Goal: Check status: Check status

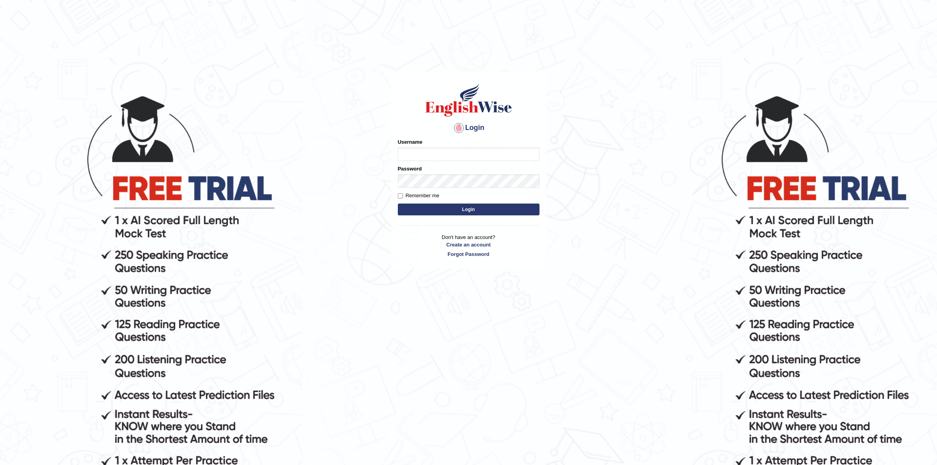
type input "Rakeshtharrai"
click at [457, 148] on input "Rakeshtharrai" at bounding box center [469, 154] width 142 height 13
click at [425, 207] on button "Login" at bounding box center [469, 209] width 142 height 12
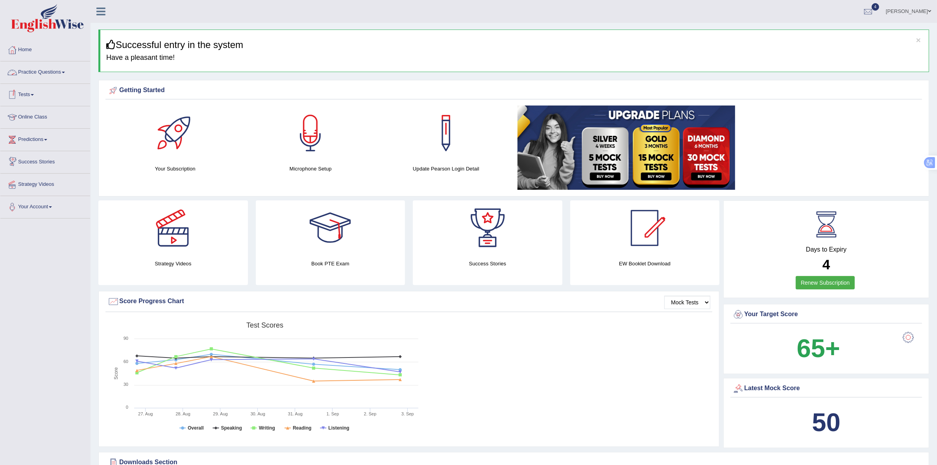
click at [26, 94] on link "Tests" at bounding box center [45, 94] width 90 height 20
click at [26, 140] on link "History" at bounding box center [52, 141] width 74 height 14
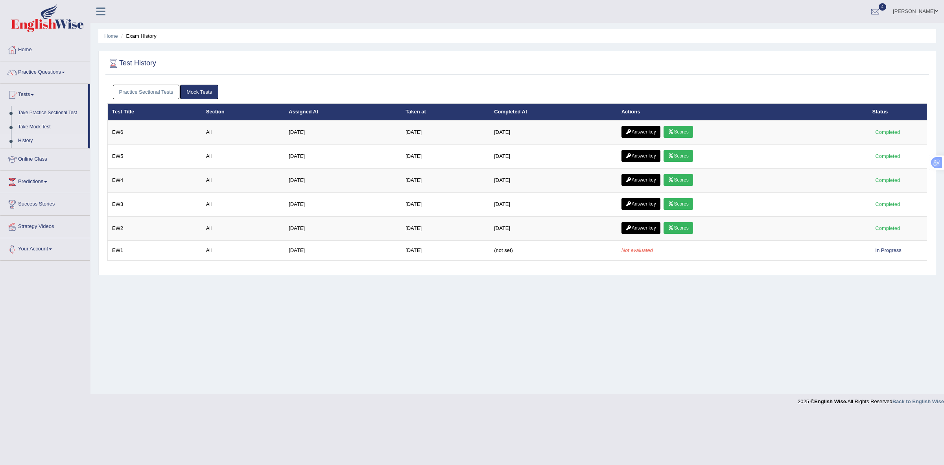
click at [197, 91] on link "Mock Tests" at bounding box center [199, 92] width 38 height 15
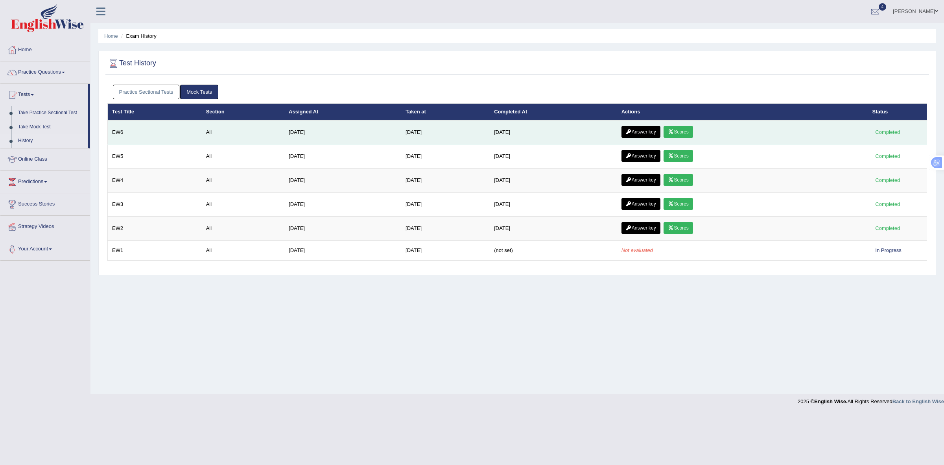
click at [687, 131] on link "Scores" at bounding box center [678, 132] width 29 height 12
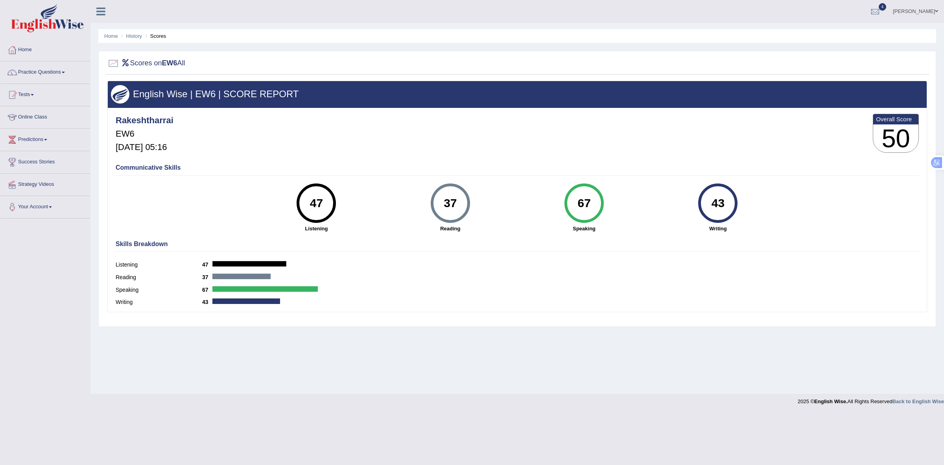
click at [135, 40] on ul "Home History Scores" at bounding box center [517, 36] width 838 height 14
click at [136, 36] on link "History" at bounding box center [134, 36] width 16 height 6
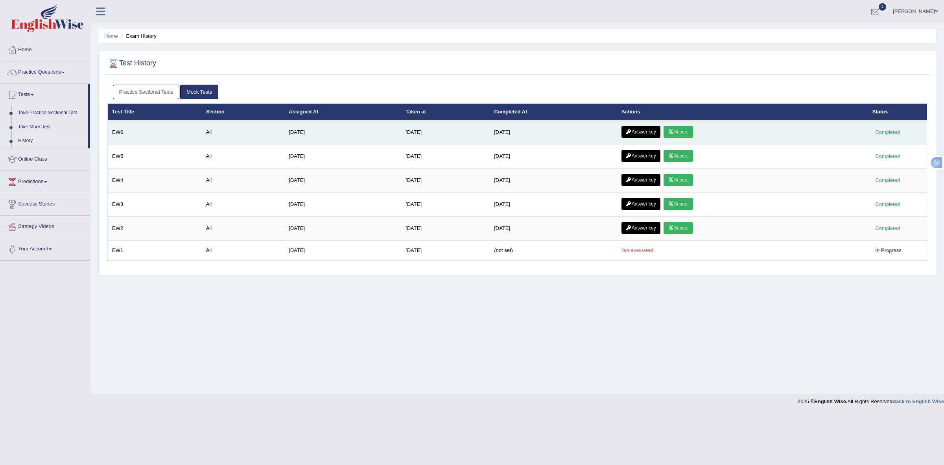
click at [642, 133] on link "Answer key" at bounding box center [641, 132] width 39 height 12
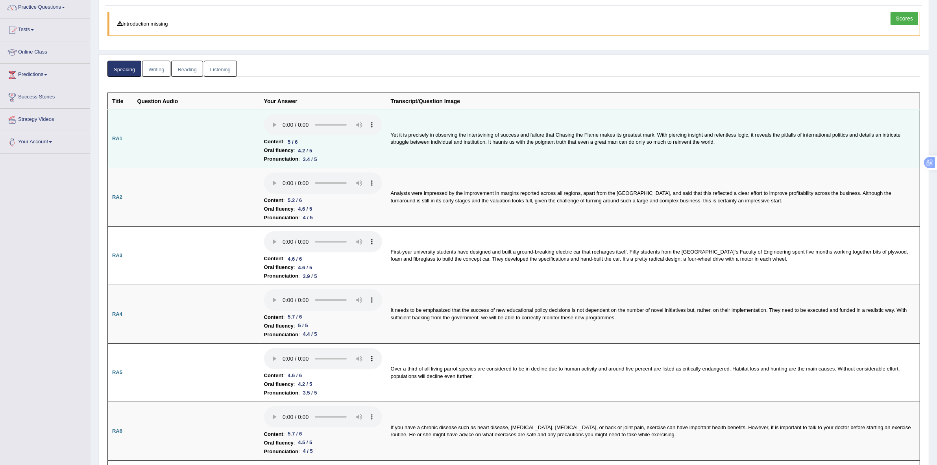
scroll to position [98, 0]
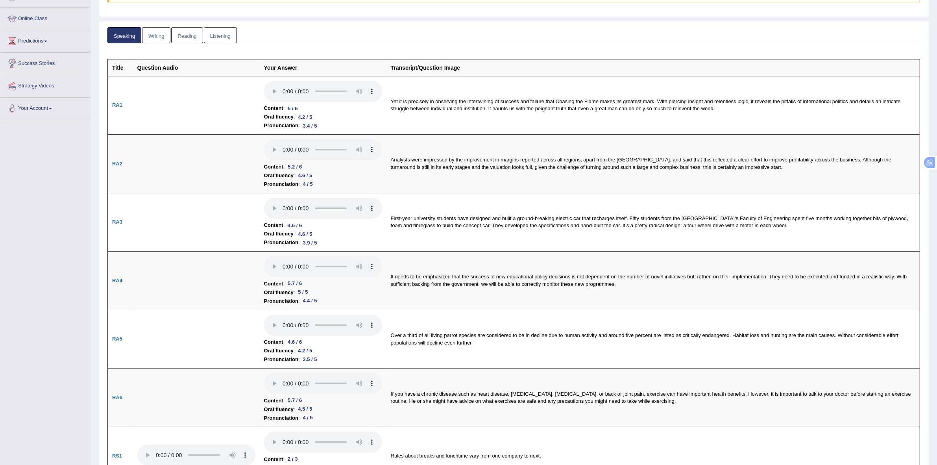
click at [157, 35] on link "Writing" at bounding box center [156, 35] width 28 height 16
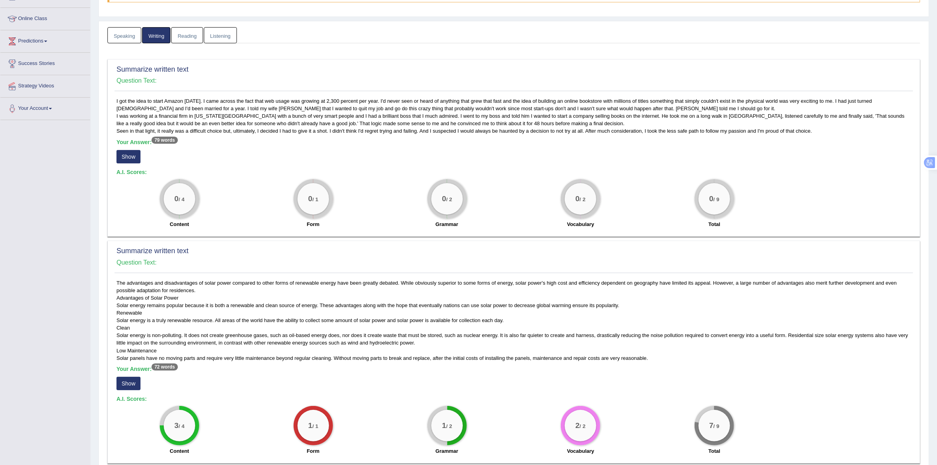
click at [127, 154] on button "Show" at bounding box center [128, 156] width 24 height 13
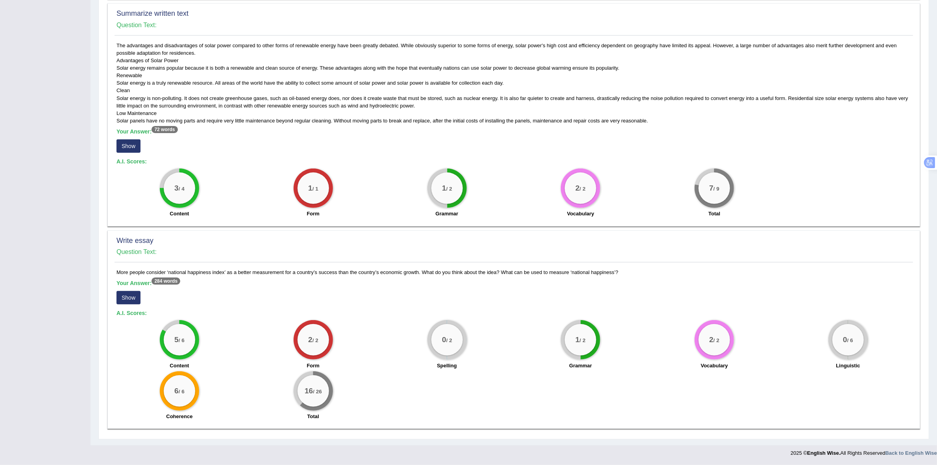
scroll to position [336, 0]
click at [134, 296] on button "Show" at bounding box center [128, 297] width 24 height 13
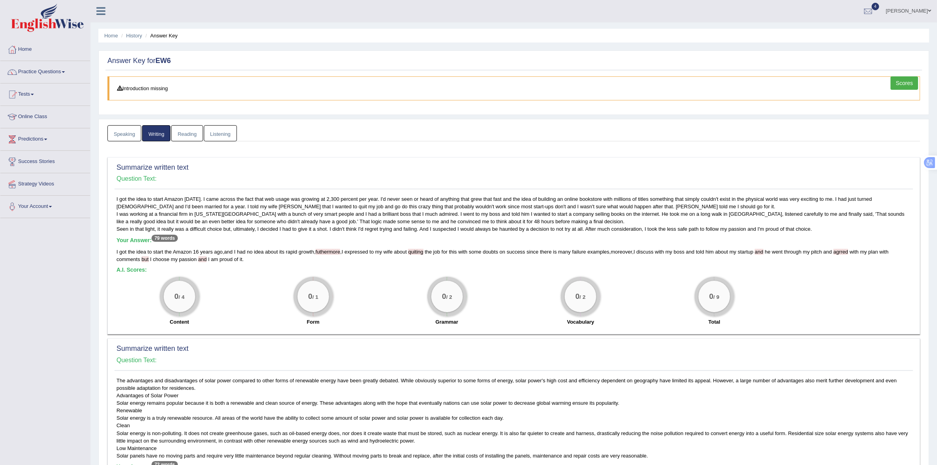
scroll to position [0, 0]
click at [187, 132] on link "Reading" at bounding box center [186, 134] width 31 height 16
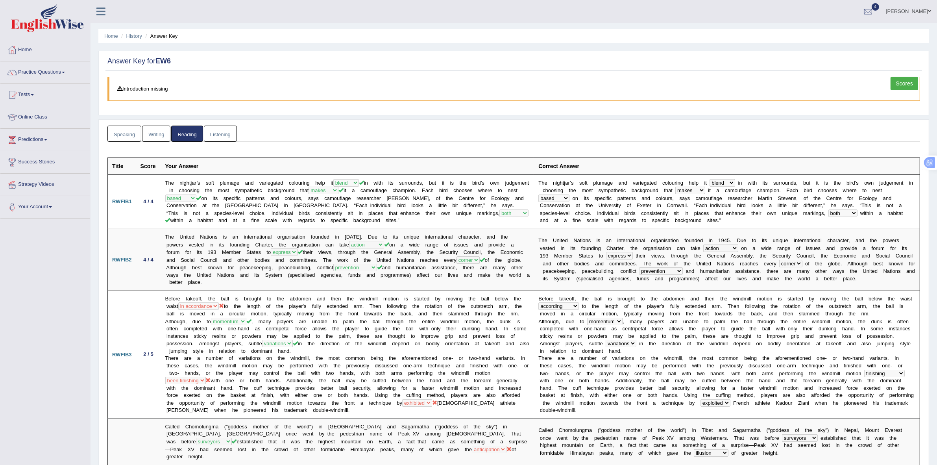
click at [225, 138] on link "Listening" at bounding box center [220, 134] width 33 height 16
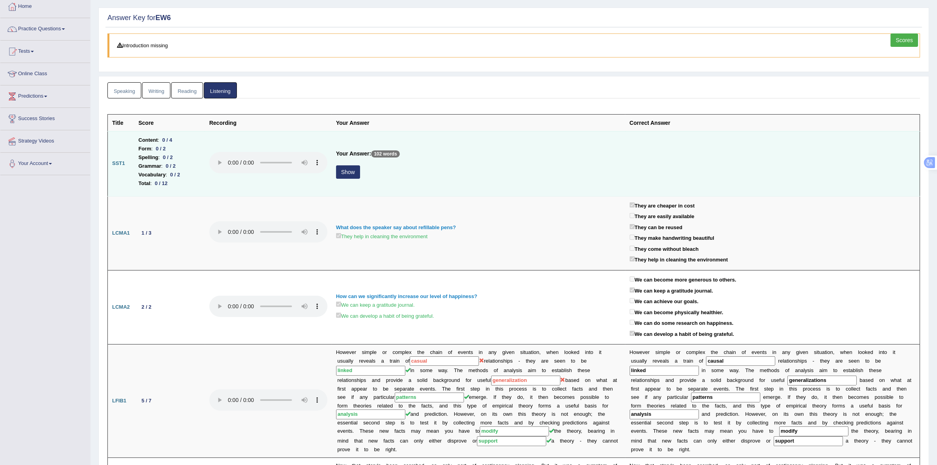
scroll to position [33, 0]
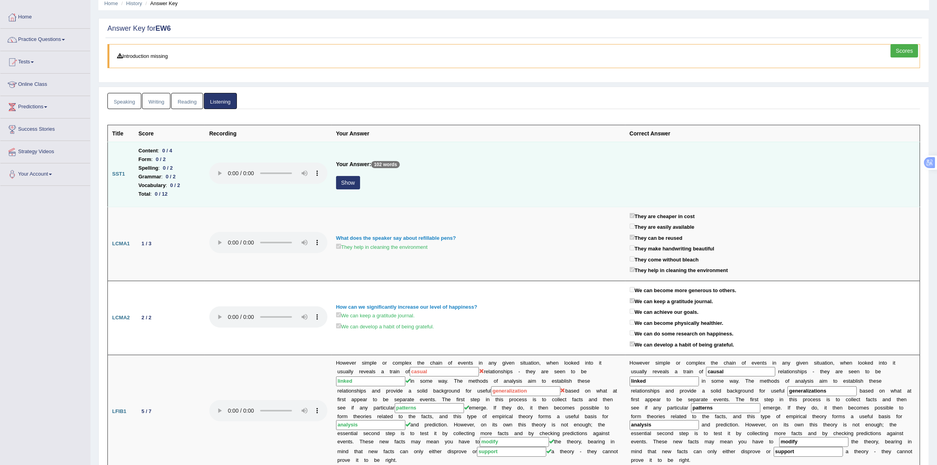
click at [351, 178] on button "Show" at bounding box center [348, 182] width 24 height 13
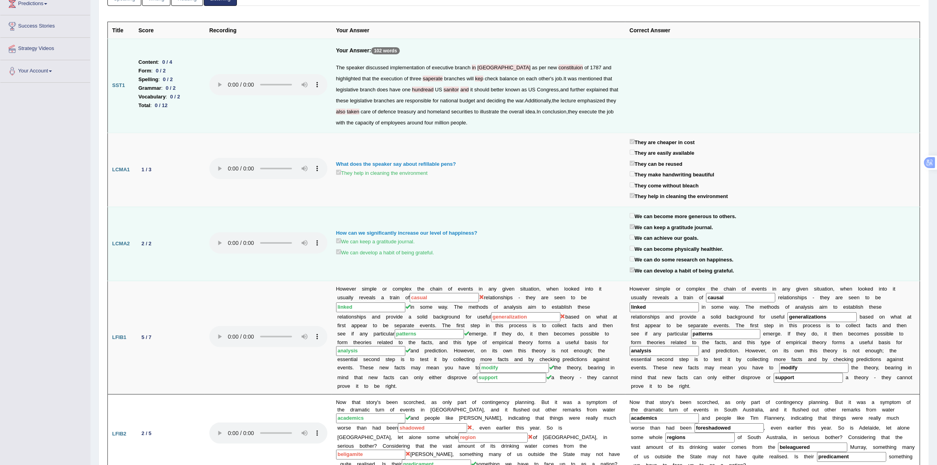
scroll to position [0, 0]
